Goal: Transaction & Acquisition: Purchase product/service

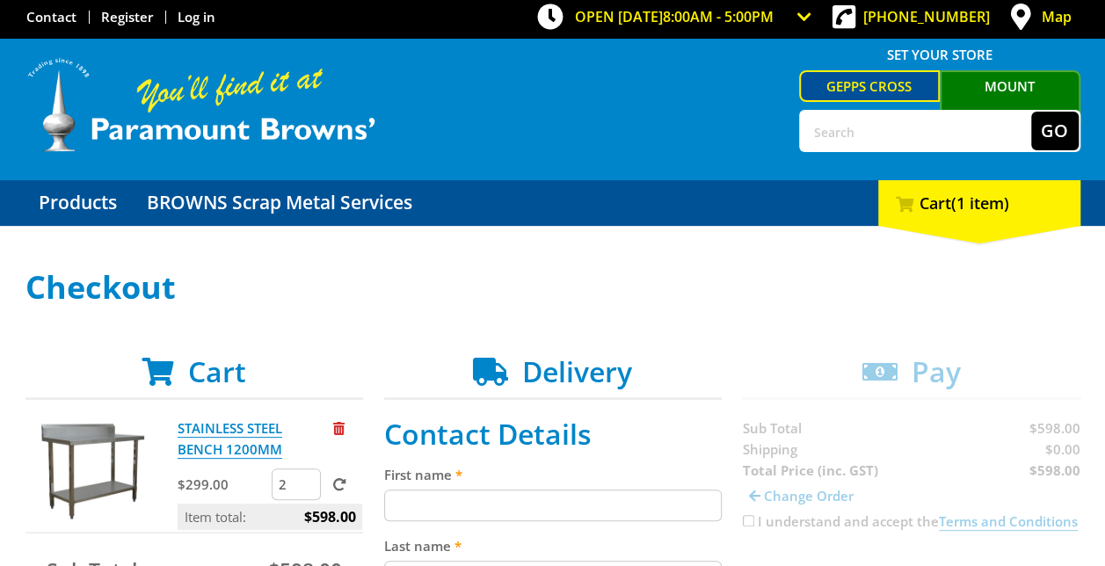
scroll to position [264, 0]
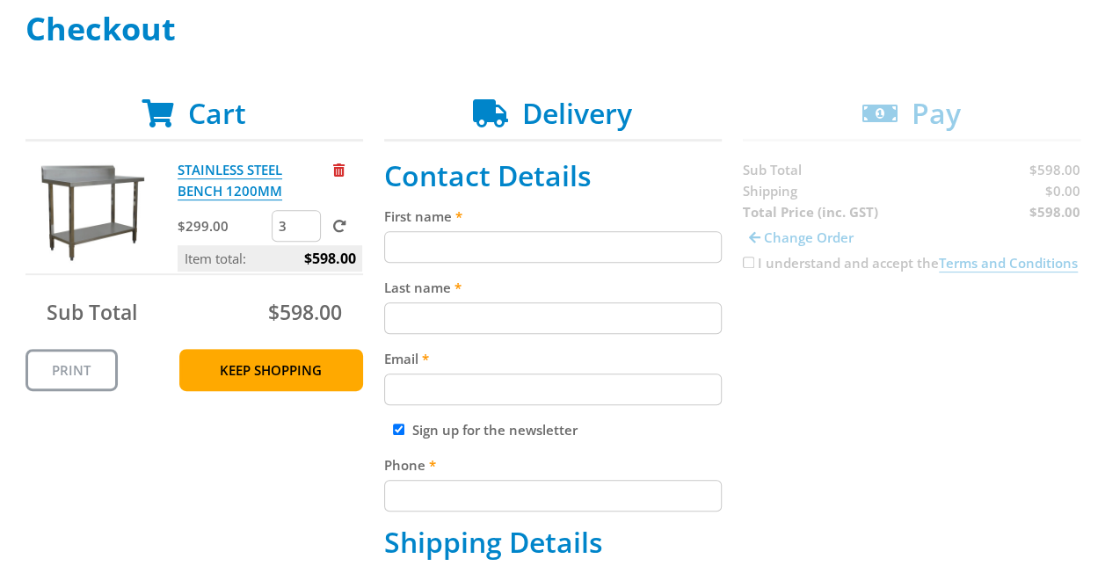
click at [313, 223] on input "3" at bounding box center [296, 226] width 49 height 32
click at [306, 230] on input "2" at bounding box center [296, 226] width 49 height 32
type input "1"
click at [306, 230] on input "1" at bounding box center [296, 226] width 49 height 32
click at [339, 227] on span at bounding box center [339, 226] width 13 height 13
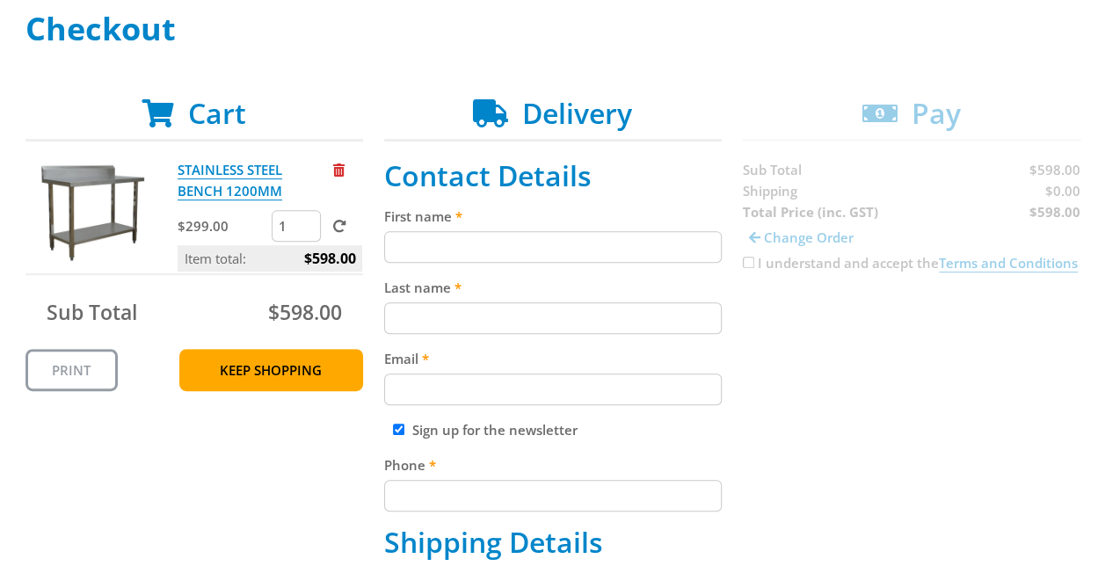
click at [0, 0] on input "submit" at bounding box center [0, 0] width 0 height 0
click at [524, 239] on input "First name" at bounding box center [553, 247] width 338 height 32
type input "Daniel"
type input "Neal"
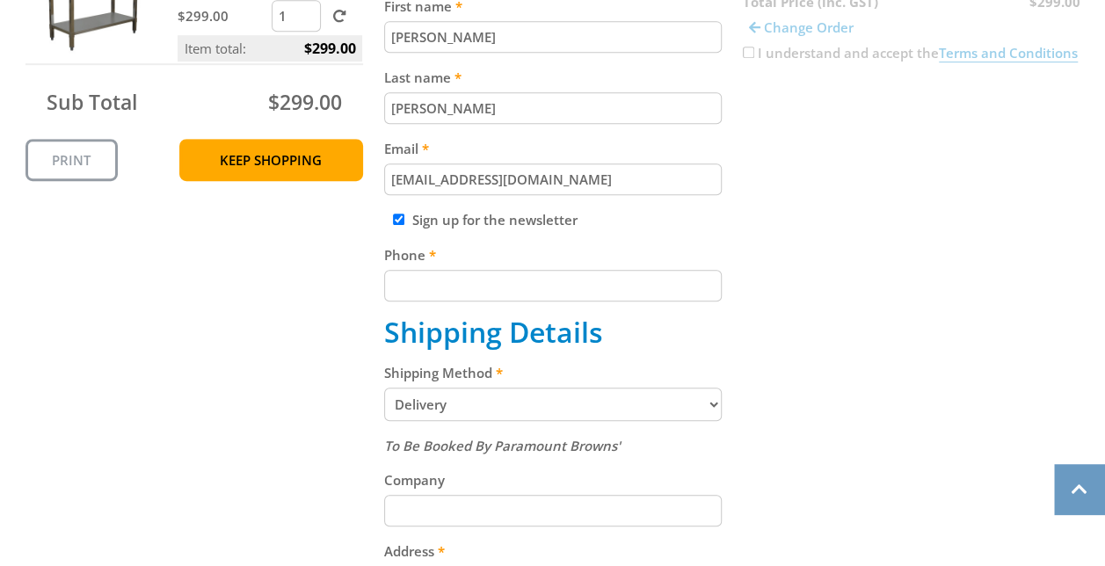
scroll to position [527, 0]
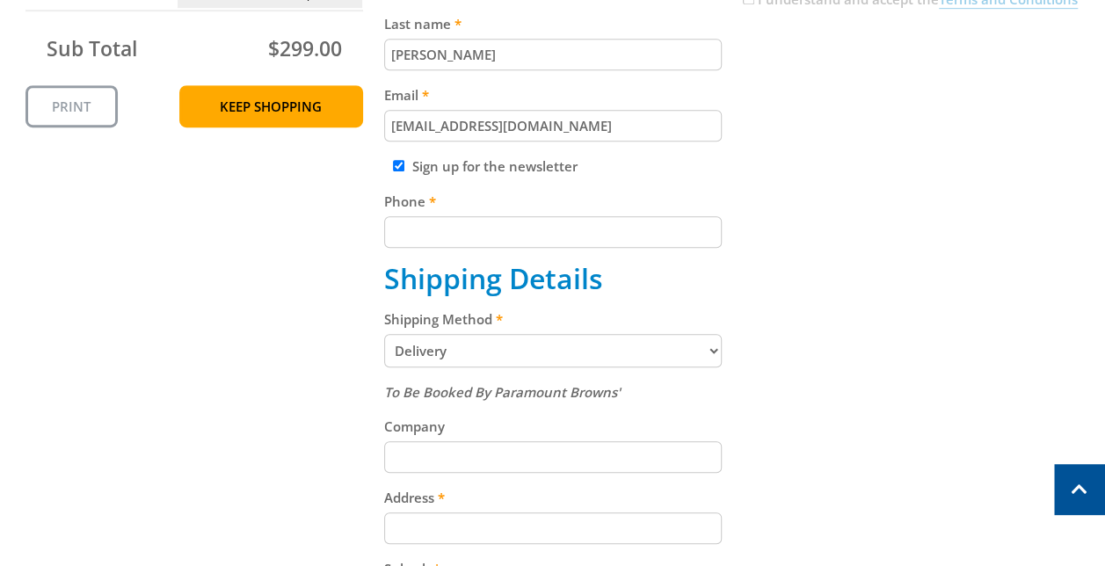
type input "dneal@mediquip.com.au"
click at [515, 240] on input "Phone" at bounding box center [553, 232] width 338 height 32
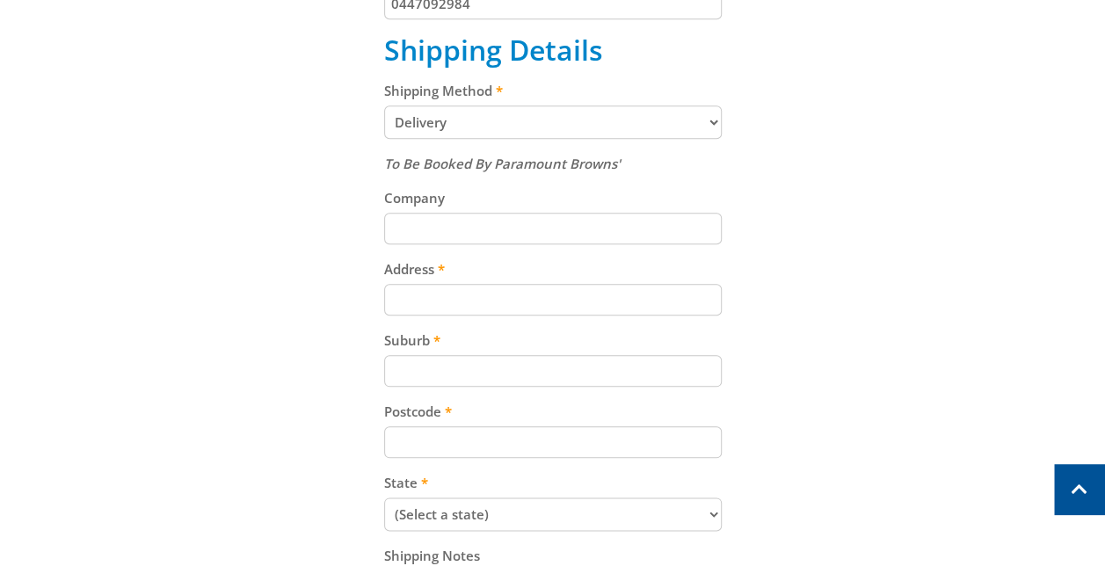
scroll to position [791, 0]
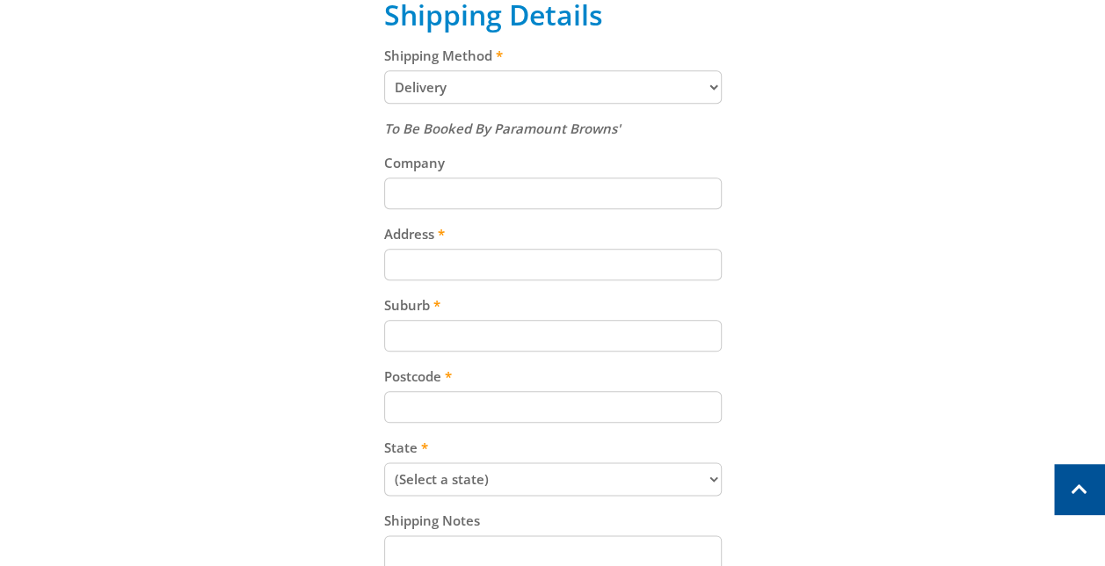
type input "0447092984"
click at [436, 200] on input "Company" at bounding box center [553, 194] width 338 height 32
type input "Mediquip"
click at [449, 258] on input "Address" at bounding box center [553, 265] width 338 height 32
type input "947-955 Marion Road"
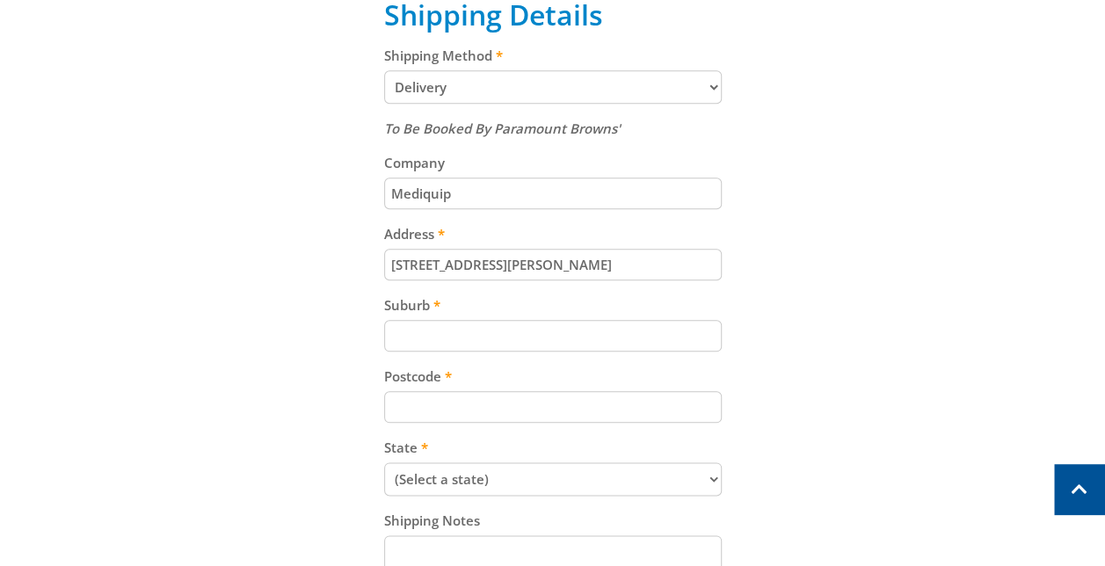
click at [469, 331] on input "Suburb" at bounding box center [553, 336] width 338 height 32
type input "Mitchell Park"
click at [389, 267] on input "947-955 Marion Road" at bounding box center [553, 265] width 338 height 32
type input "Unit 3-0096, 947-955 Marion Road"
click at [440, 403] on input "Postcode" at bounding box center [553, 407] width 338 height 32
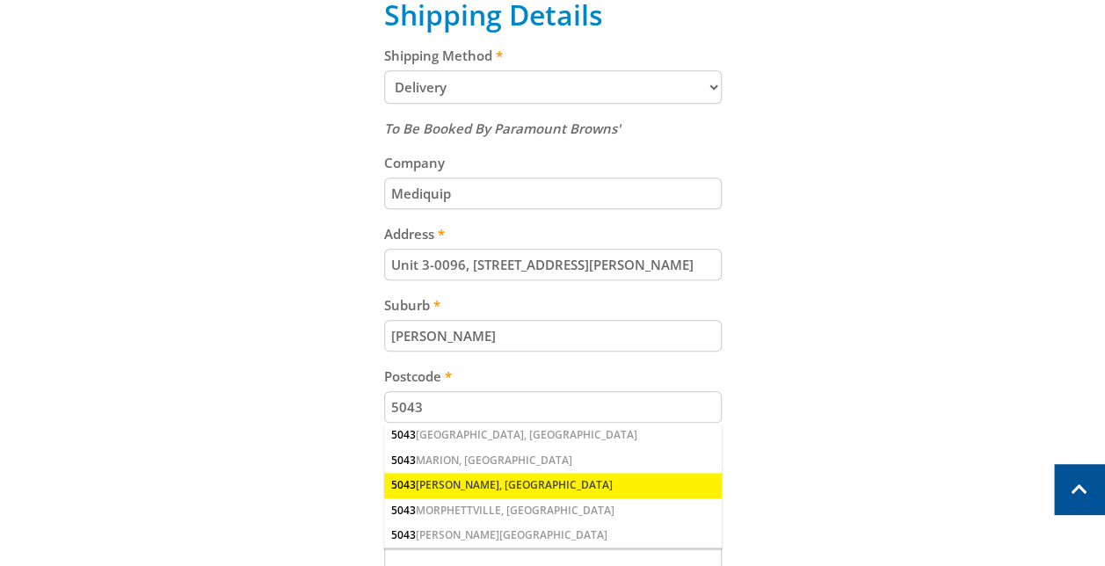
type input "5043"
click at [446, 478] on div "5043 MITCHELL PARK, SA" at bounding box center [553, 485] width 338 height 25
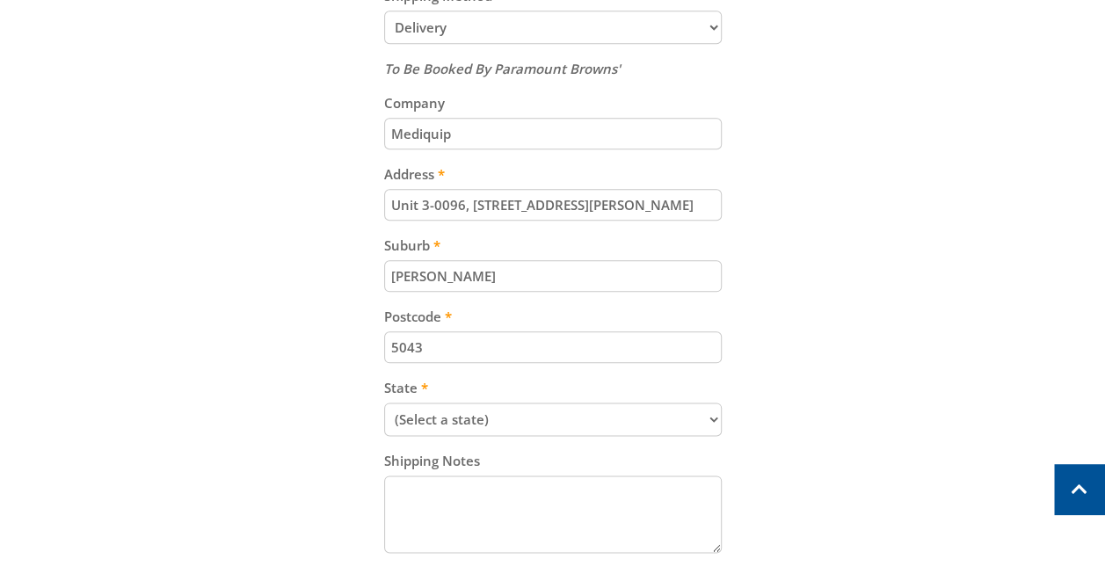
scroll to position [879, 0]
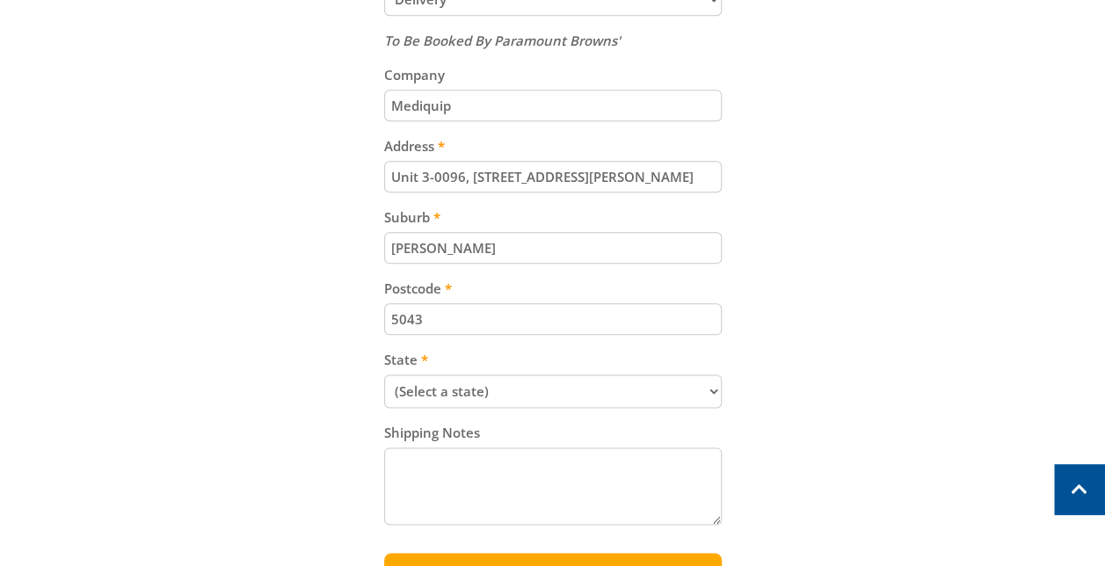
click at [547, 383] on select "(Select a state) South Australia Victoria New South Wales Queensland Western Au…" at bounding box center [553, 390] width 338 height 33
select select "SA"
click at [384, 374] on select "(Select a state) South Australia Victoria New South Wales Queensland Western Au…" at bounding box center [553, 390] width 338 height 33
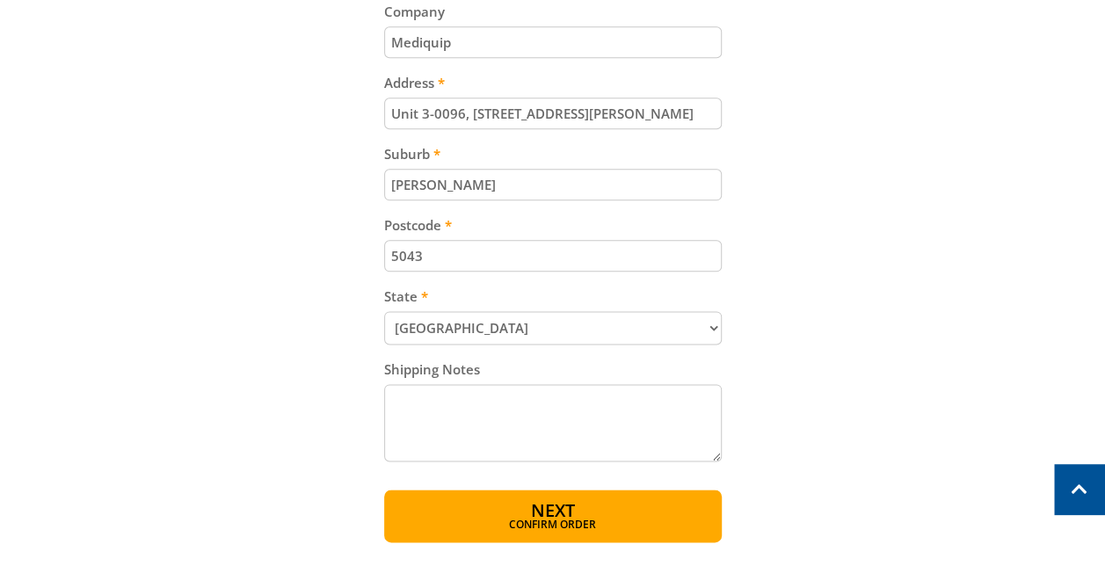
scroll to position [1055, 0]
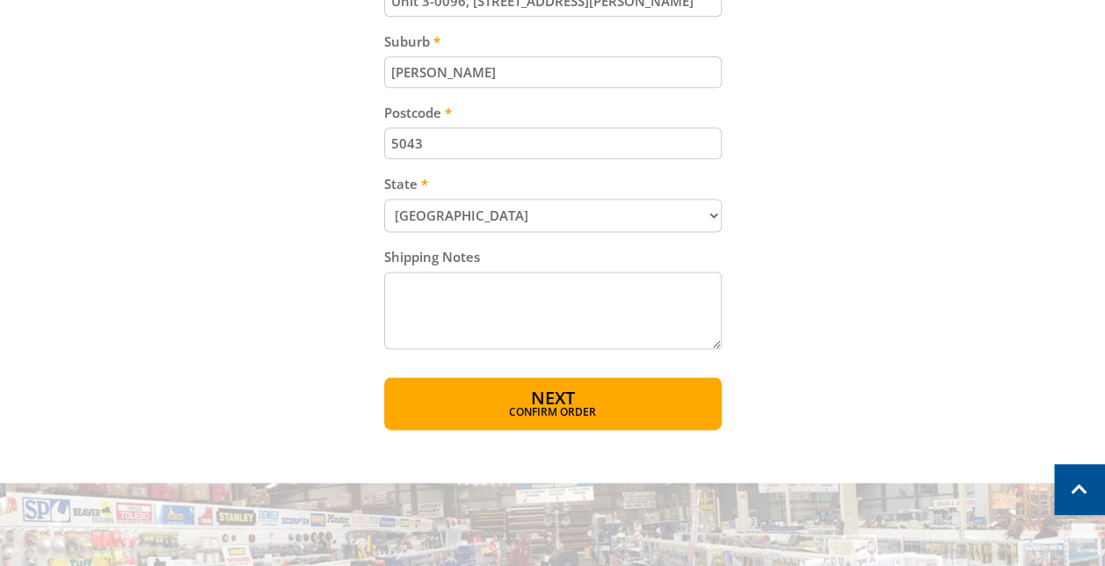
click at [535, 309] on textarea "Shipping Notes" at bounding box center [553, 310] width 338 height 77
type textarea "This is a lock box at National Storage"
click at [567, 393] on span "Next" at bounding box center [553, 400] width 44 height 24
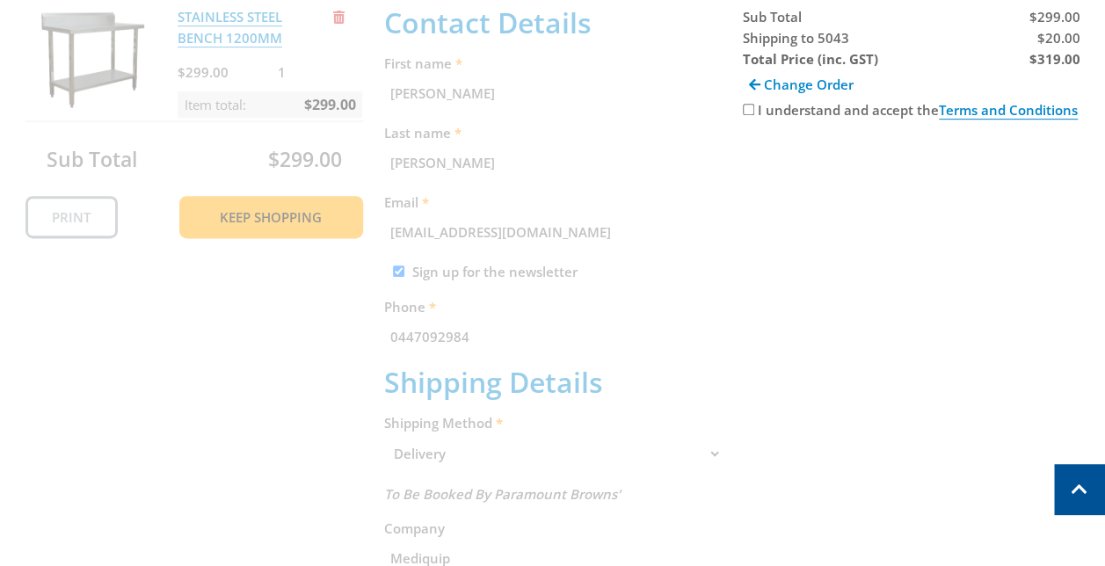
scroll to position [360, 0]
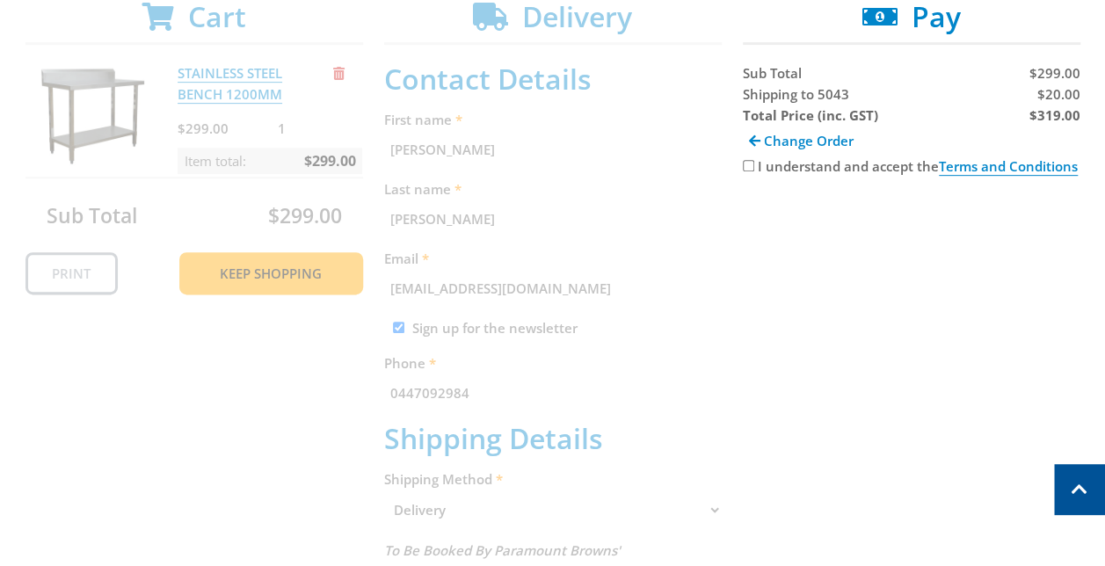
click at [750, 165] on input "I understand and accept the Terms and Conditions" at bounding box center [748, 165] width 11 height 11
checkbox input "true"
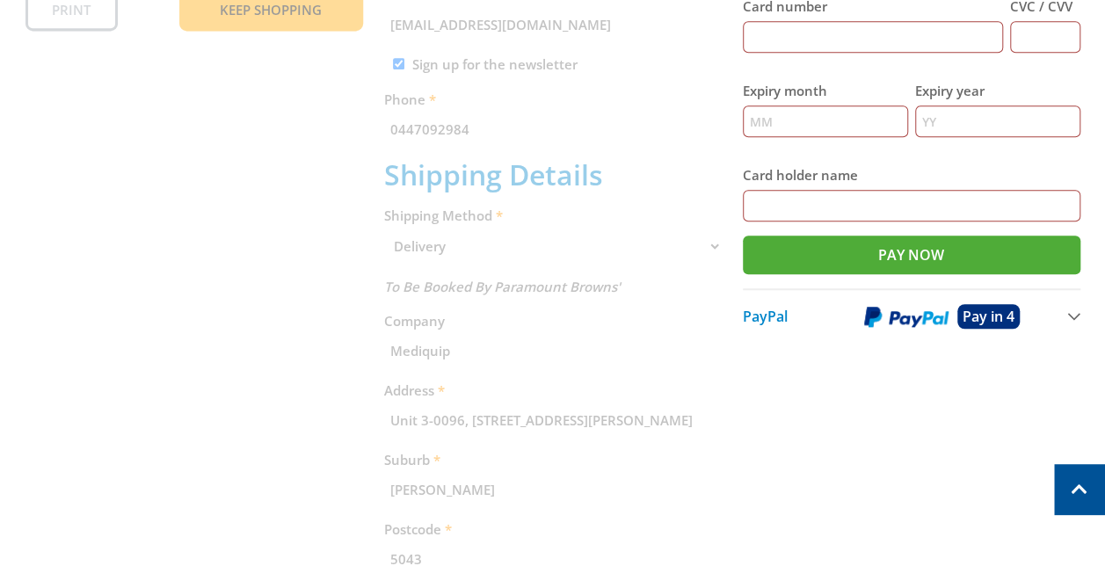
scroll to position [536, 0]
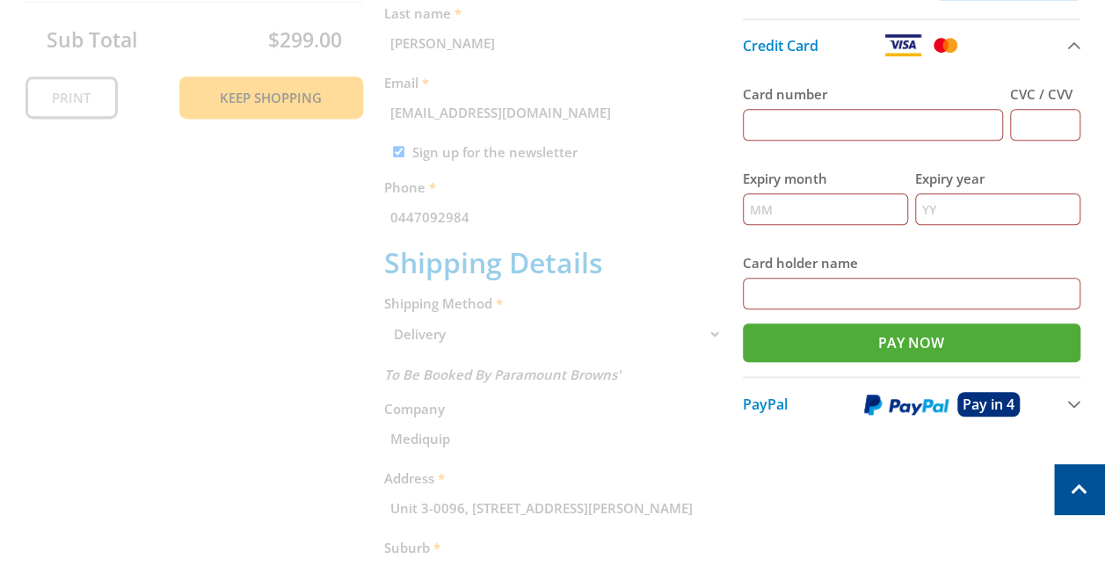
click at [1072, 400] on button "PayPal Pay in 4" at bounding box center [912, 403] width 338 height 55
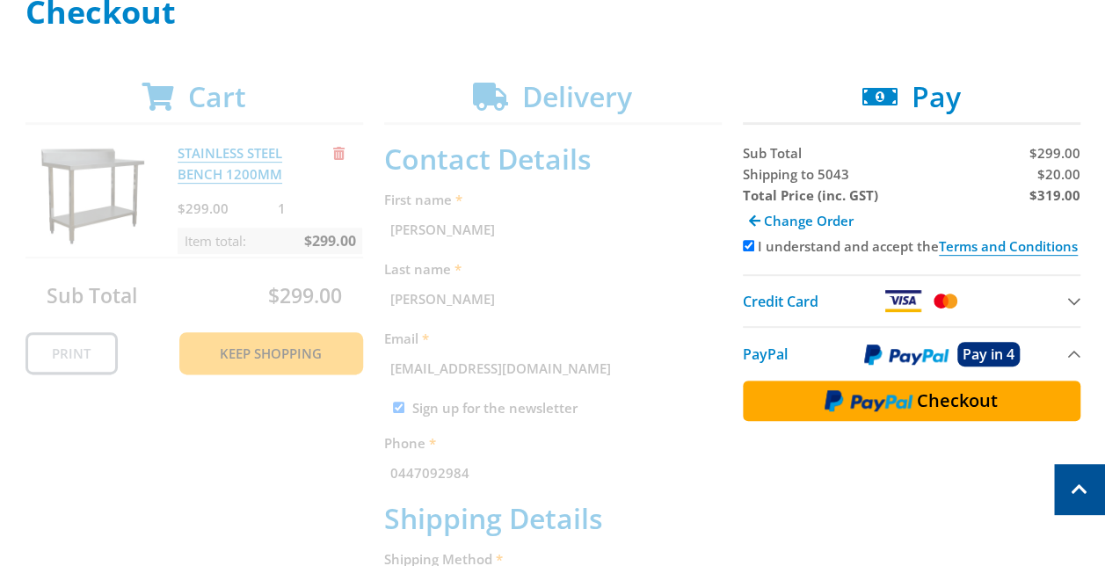
scroll to position [273, 0]
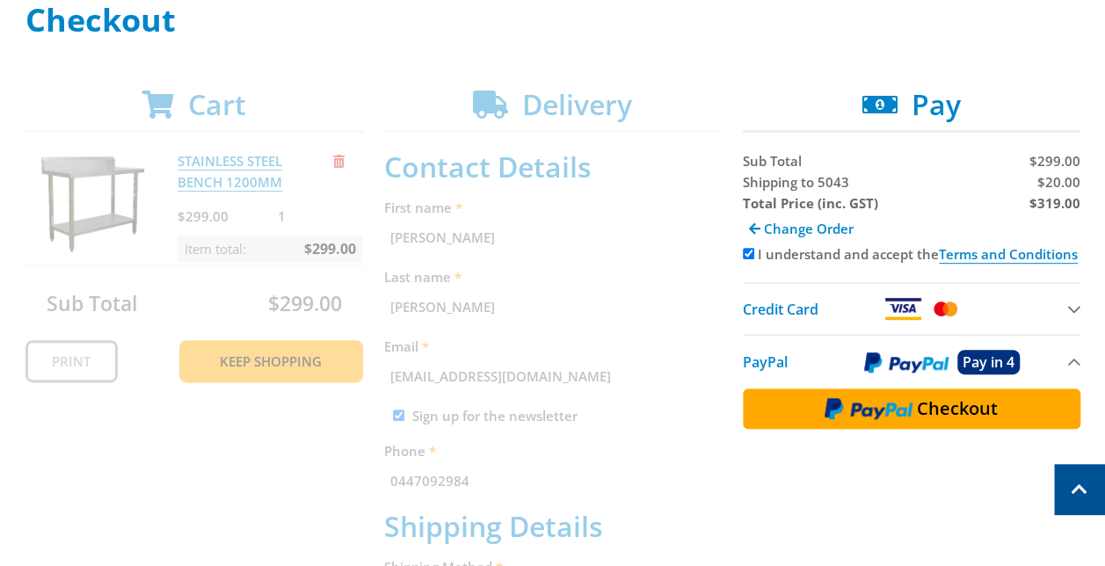
click at [1071, 309] on button "Credit Card" at bounding box center [912, 308] width 338 height 52
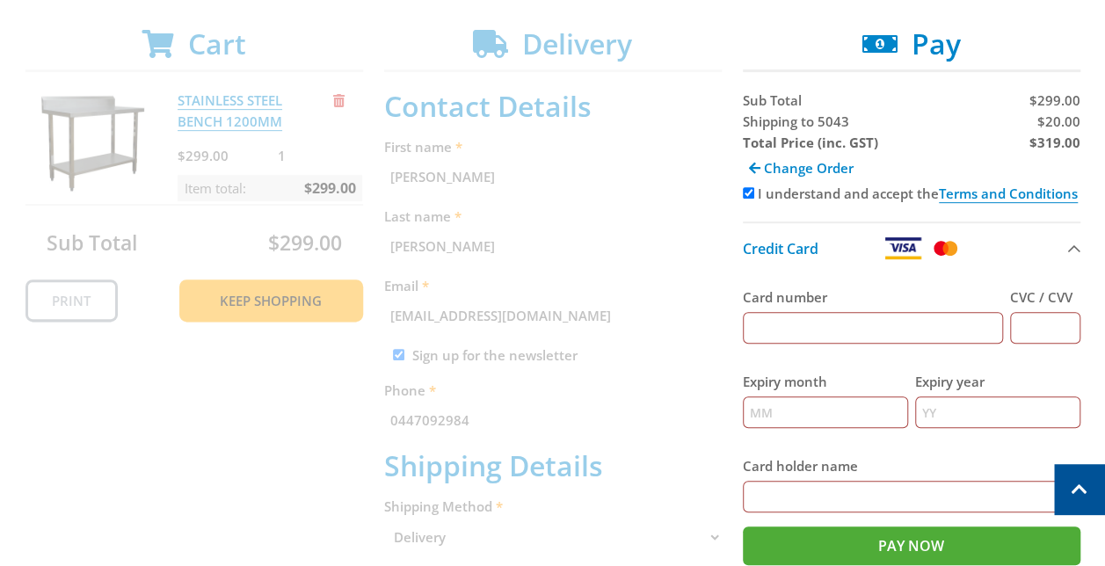
scroll to position [360, 0]
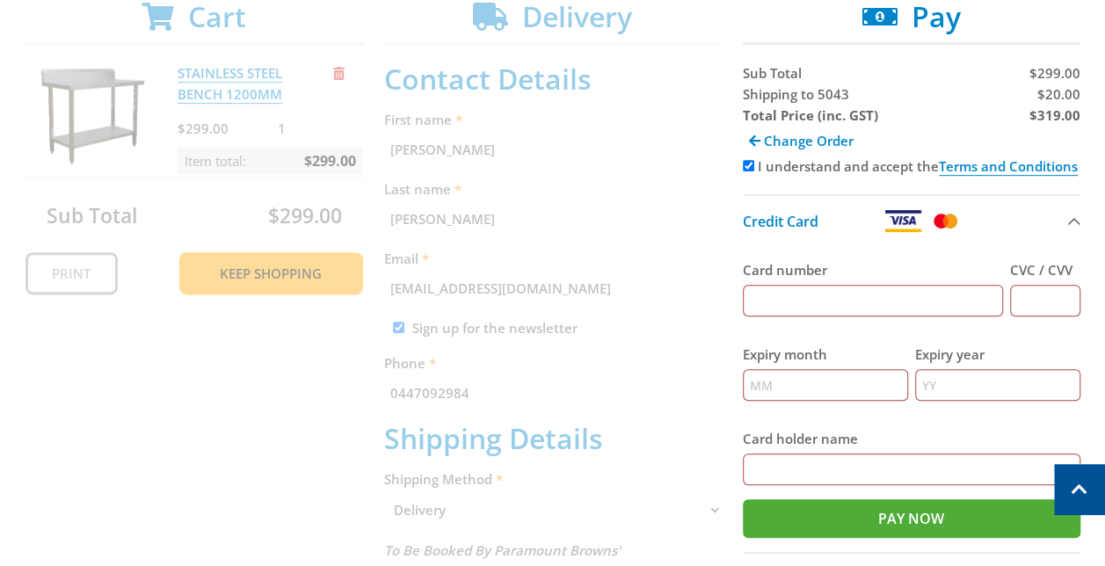
click at [680, 264] on div "Cart STAINLESS STEEL BENCH 1200MM $299.00 1 Item total: $299.00 Sub Total $299.…" at bounding box center [552, 552] width 1055 height 1105
click at [807, 294] on input "Card number" at bounding box center [873, 301] width 260 height 32
type input "4622393010227956"
click at [1030, 290] on input "CVC / CVV" at bounding box center [1045, 301] width 70 height 32
type input "669"
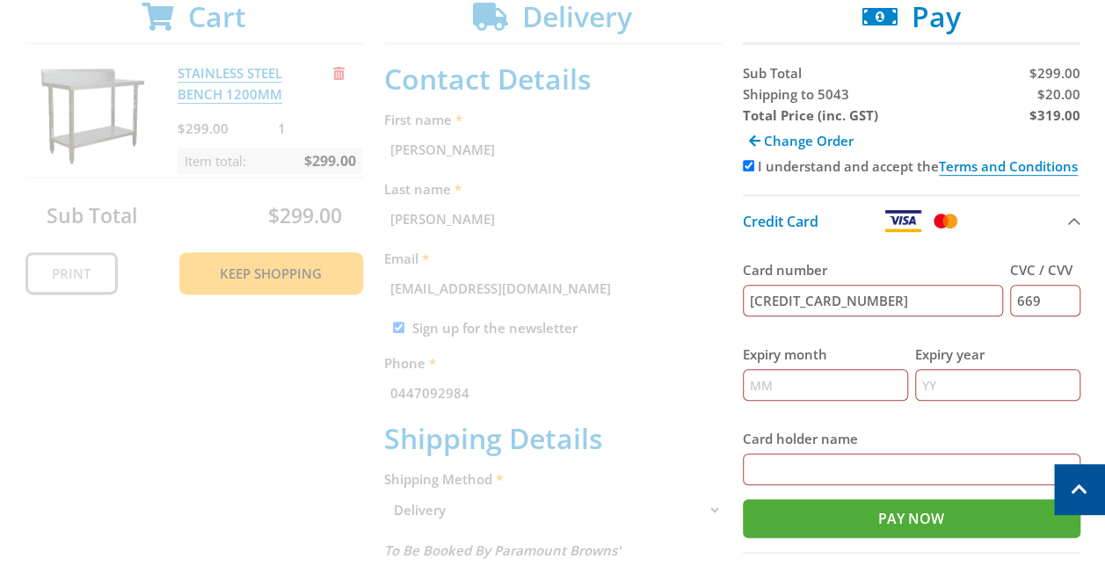
click at [837, 390] on input "Expiry month" at bounding box center [825, 385] width 165 height 32
type input "10"
click at [950, 391] on input "Expiry year" at bounding box center [997, 385] width 165 height 32
type input "28"
click at [911, 468] on input "Card holder name" at bounding box center [912, 470] width 338 height 32
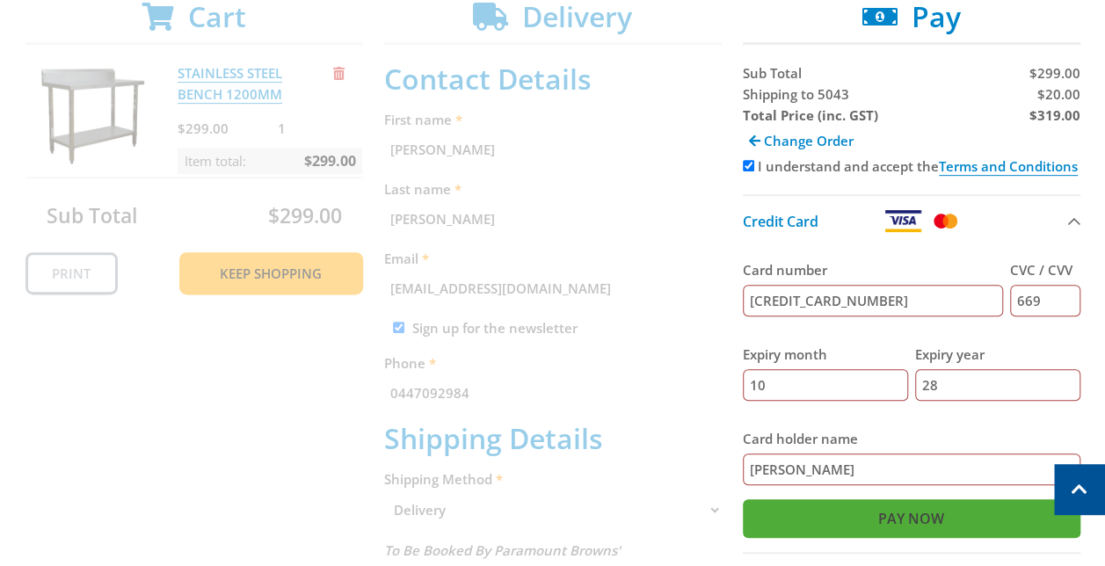
type input "Daniel Neal"
click at [920, 510] on input "Pay Now" at bounding box center [912, 518] width 338 height 39
type input "Paying..."
